Goal: Navigation & Orientation: Understand site structure

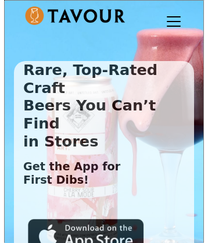
scroll to position [326, 0]
